Goal: Find specific page/section

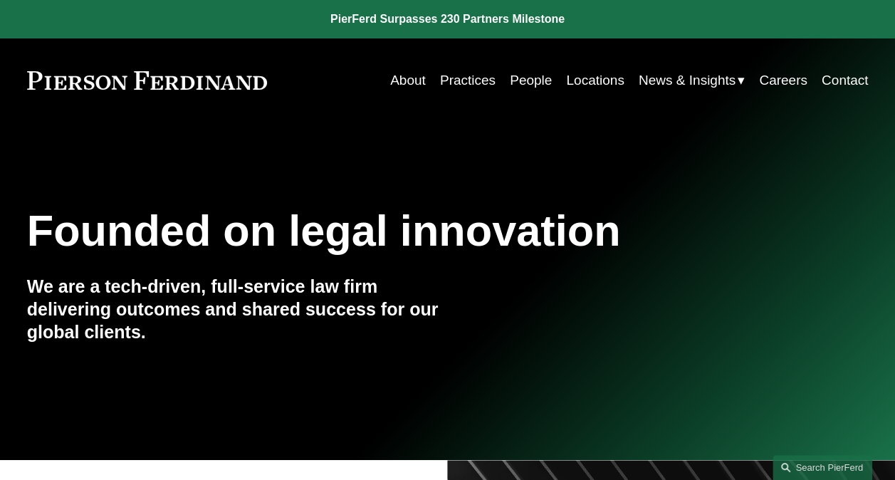
click at [520, 78] on link "People" at bounding box center [531, 80] width 42 height 27
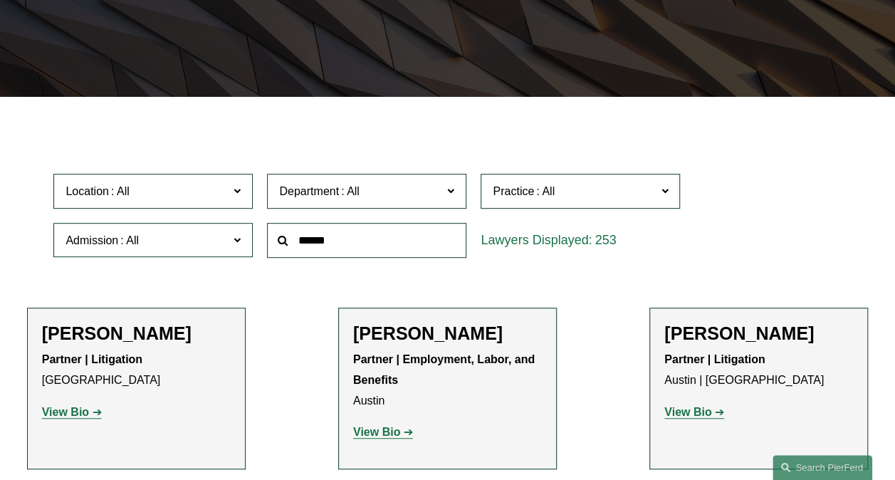
scroll to position [285, 0]
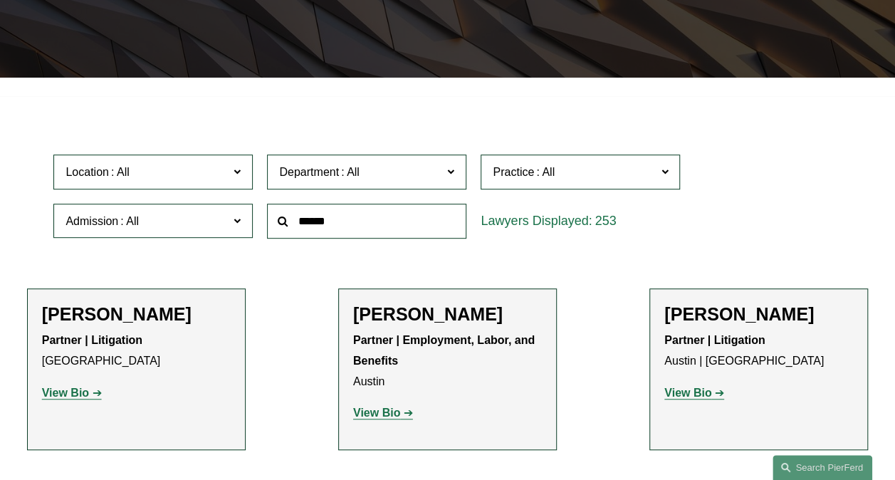
click at [171, 175] on span "Location" at bounding box center [147, 171] width 163 height 19
click at [0, 0] on link "[GEOGRAPHIC_DATA]" at bounding box center [0, 0] width 0 height 0
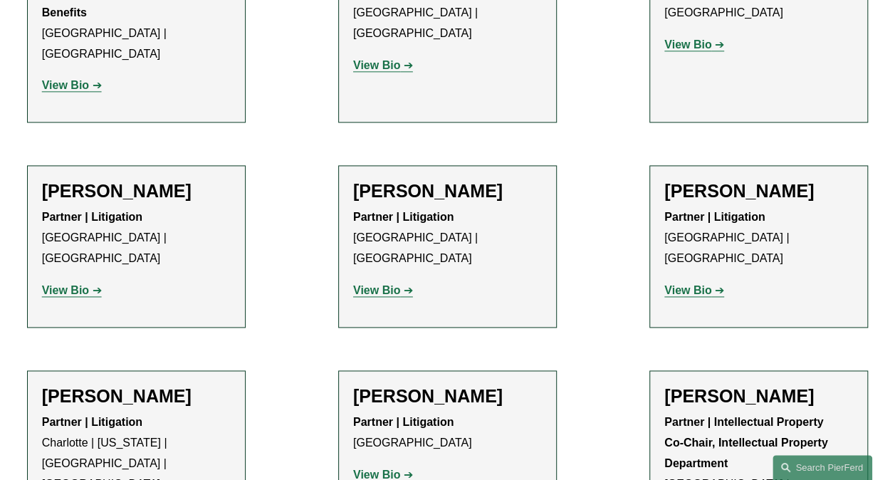
scroll to position [997, 0]
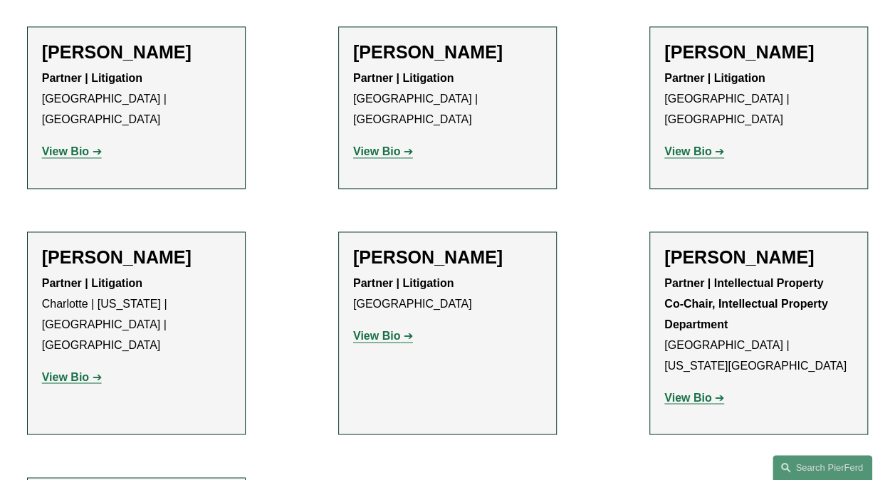
click at [373, 330] on strong "View Bio" at bounding box center [376, 336] width 47 height 12
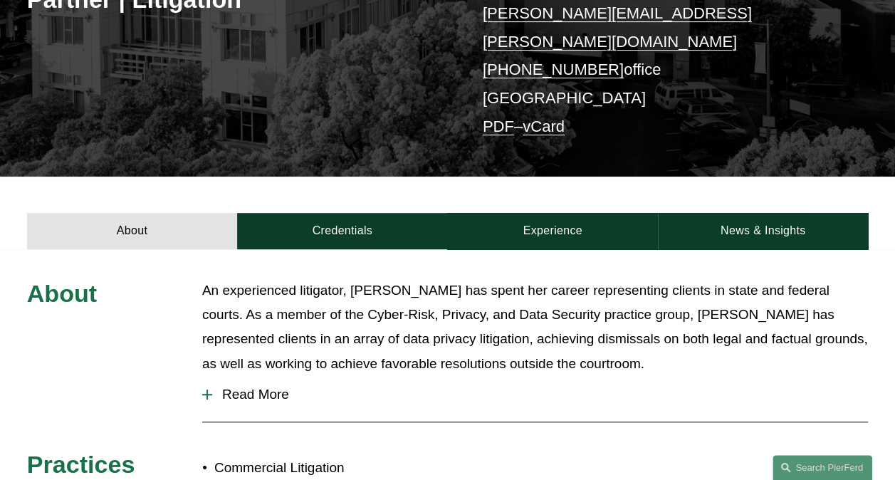
scroll to position [221, 0]
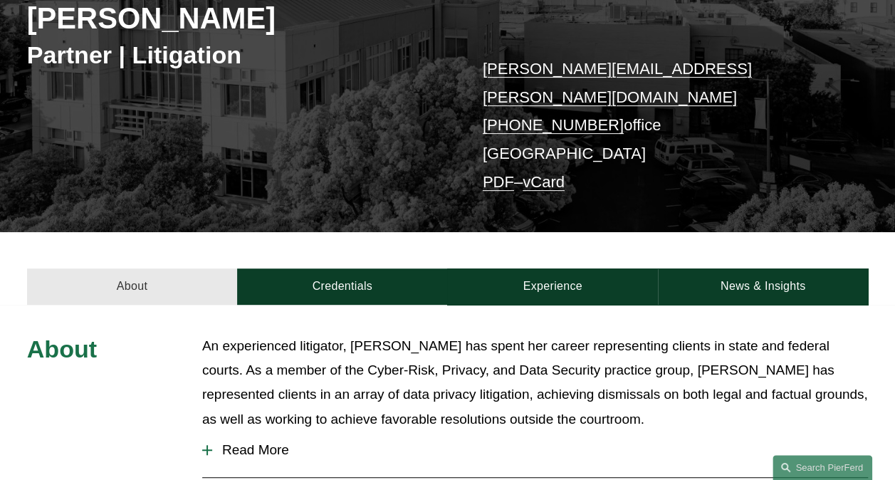
click at [110, 268] on link "About" at bounding box center [132, 286] width 210 height 36
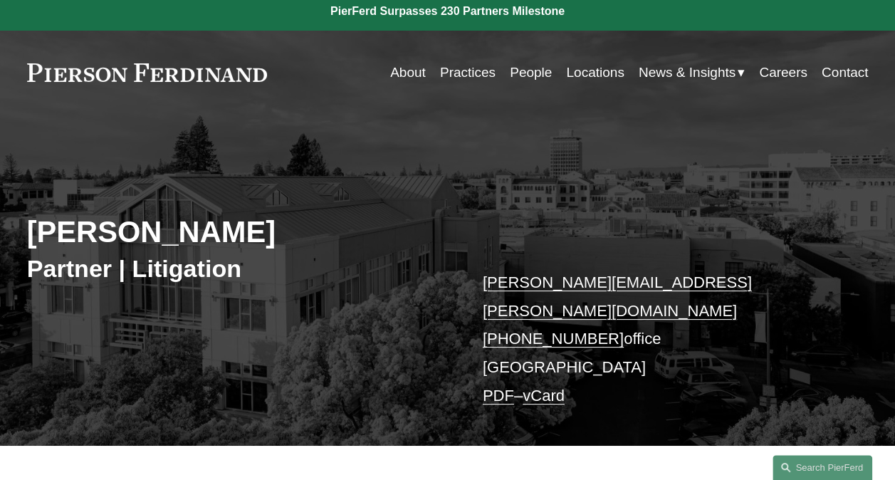
scroll to position [0, 0]
